Goal: Task Accomplishment & Management: Manage account settings

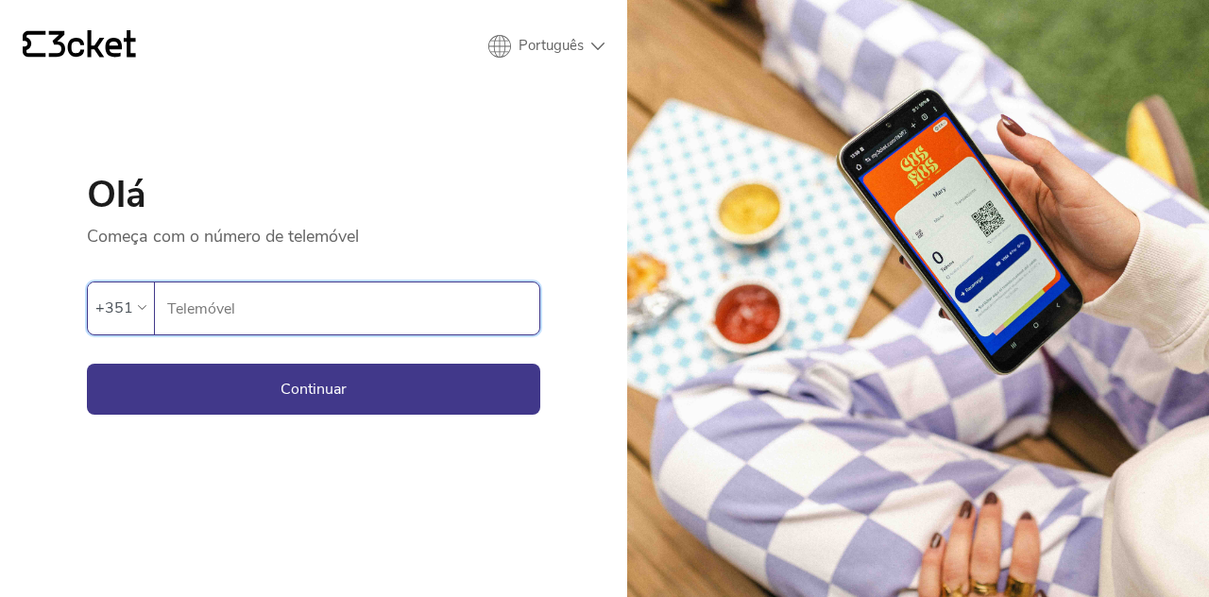
click at [438, 320] on input "Telemóvel" at bounding box center [352, 308] width 373 height 52
type input "913913905"
click at [465, 409] on button "Continuar" at bounding box center [313, 388] width 453 height 51
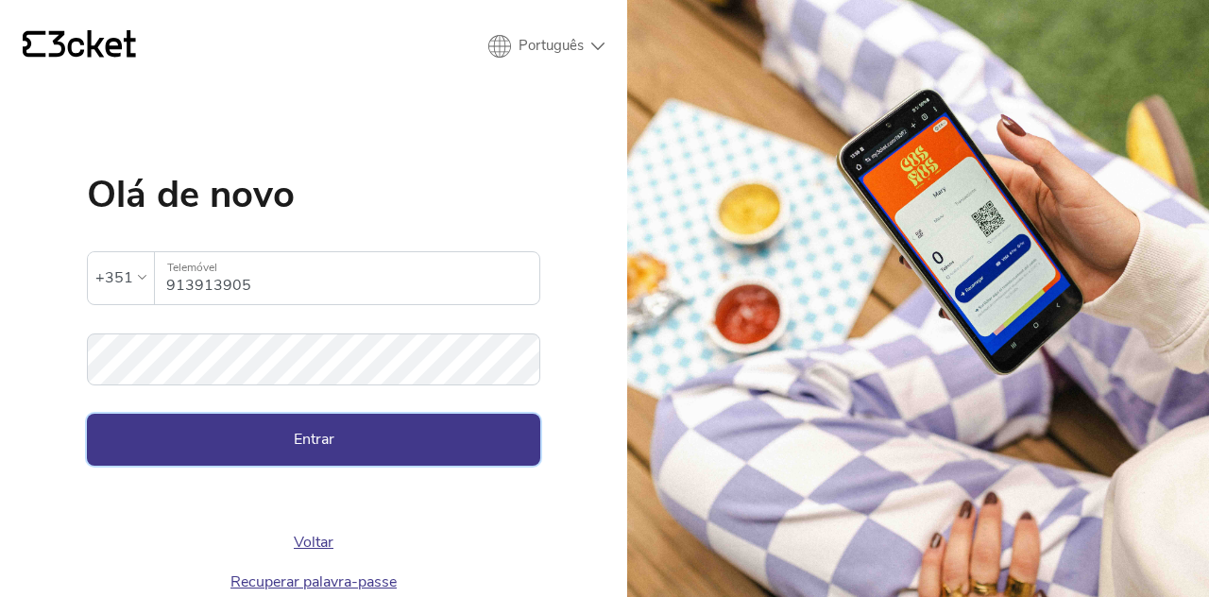
click at [361, 436] on button "Entrar" at bounding box center [313, 439] width 453 height 51
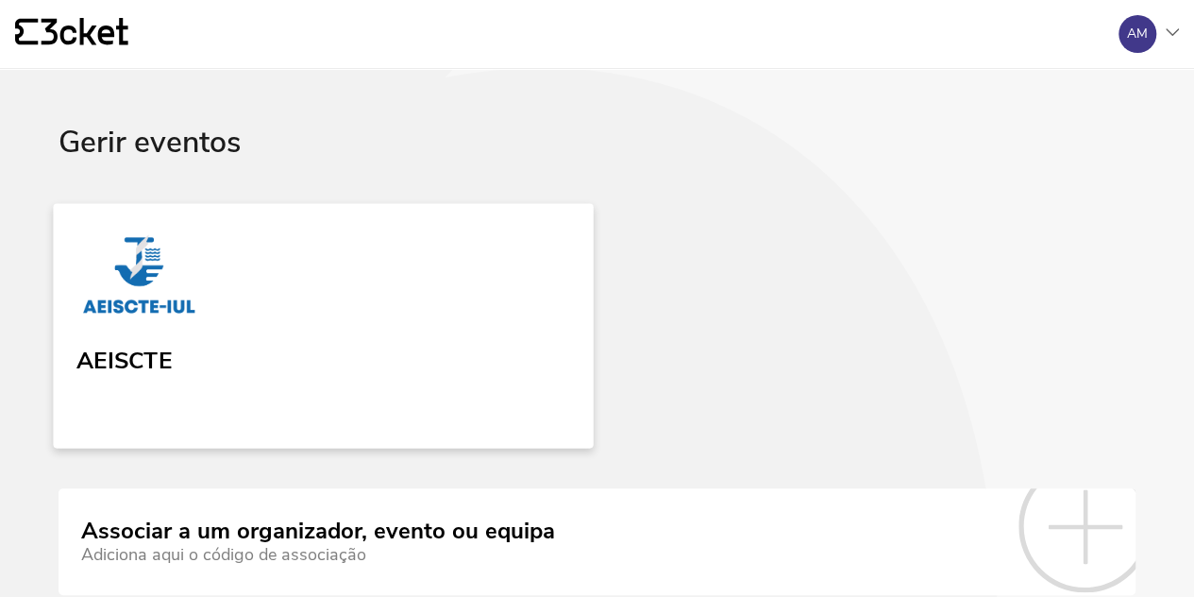
click at [214, 334] on link "AEISCTE" at bounding box center [323, 325] width 540 height 245
